Goal: Obtain resource: Download file/media

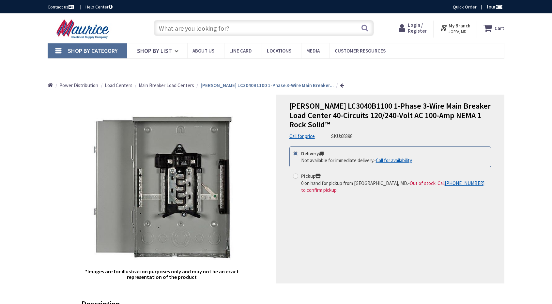
type input "[PERSON_NAME][STREET_ADDRESS]"
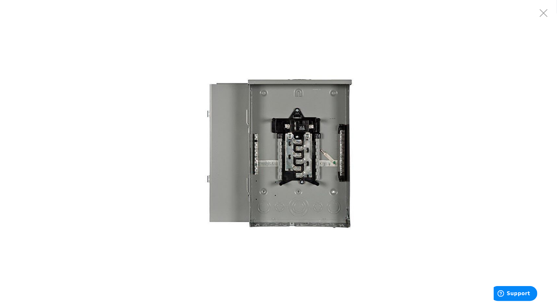
click at [308, 154] on img at bounding box center [278, 151] width 163 height 163
click at [303, 176] on img at bounding box center [278, 151] width 163 height 163
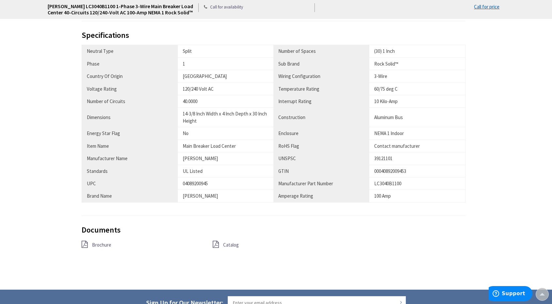
scroll to position [456, 0]
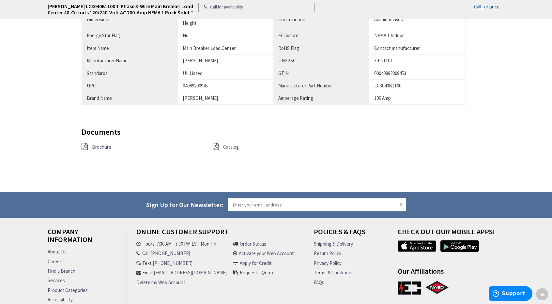
click at [108, 144] on span "Brochure" at bounding box center [101, 147] width 19 height 6
click at [239, 144] on div "Catalog" at bounding box center [273, 147] width 131 height 8
click at [236, 146] on span "Catalog" at bounding box center [231, 147] width 16 height 6
